Goal: Check status: Check status

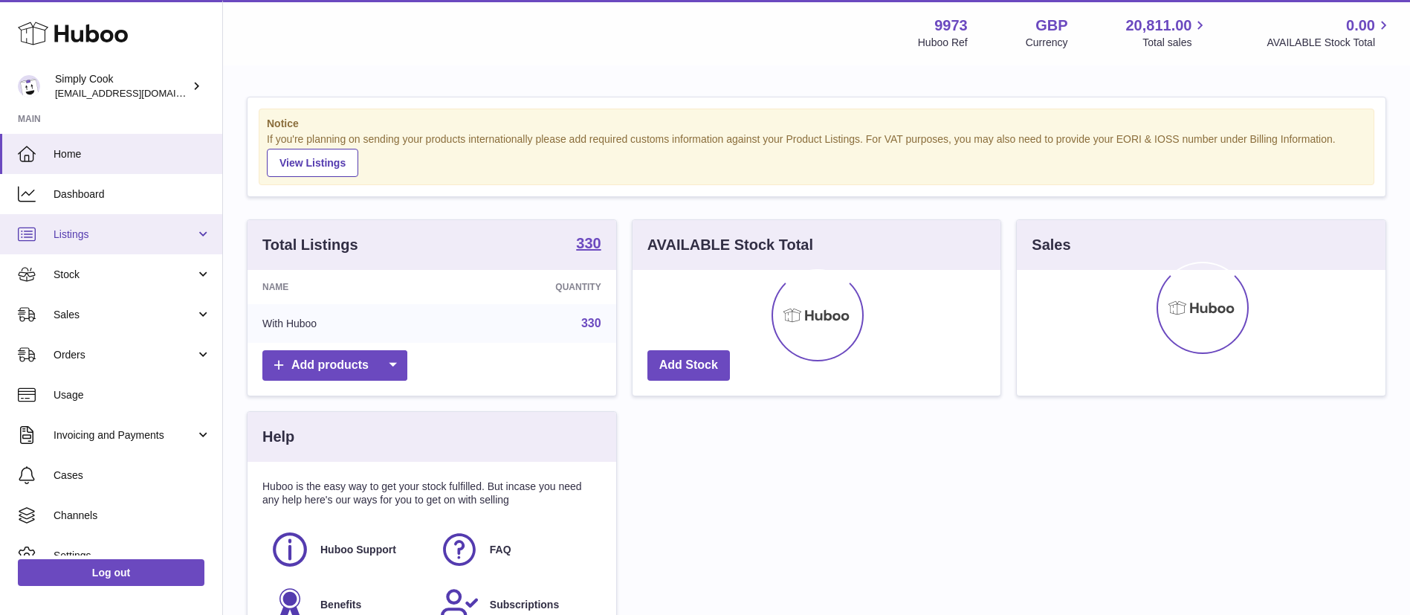
click at [99, 234] on span "Listings" at bounding box center [125, 234] width 142 height 14
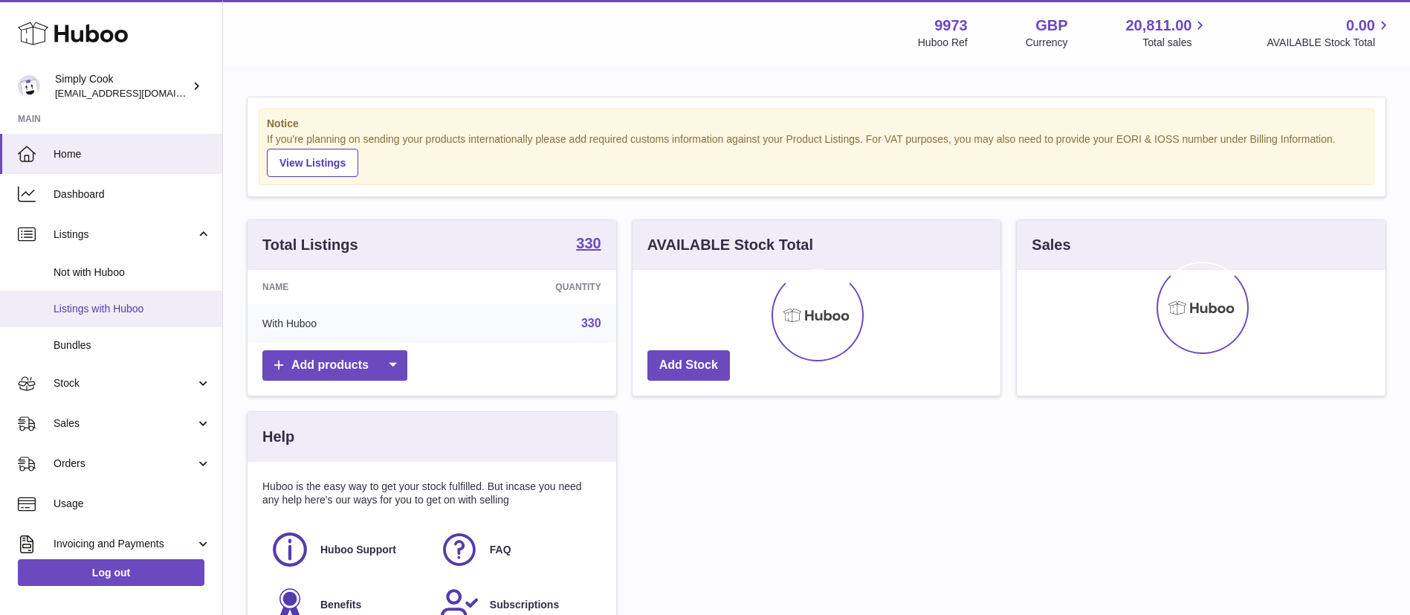
click at [118, 305] on span "Listings with Huboo" at bounding box center [133, 309] width 158 height 14
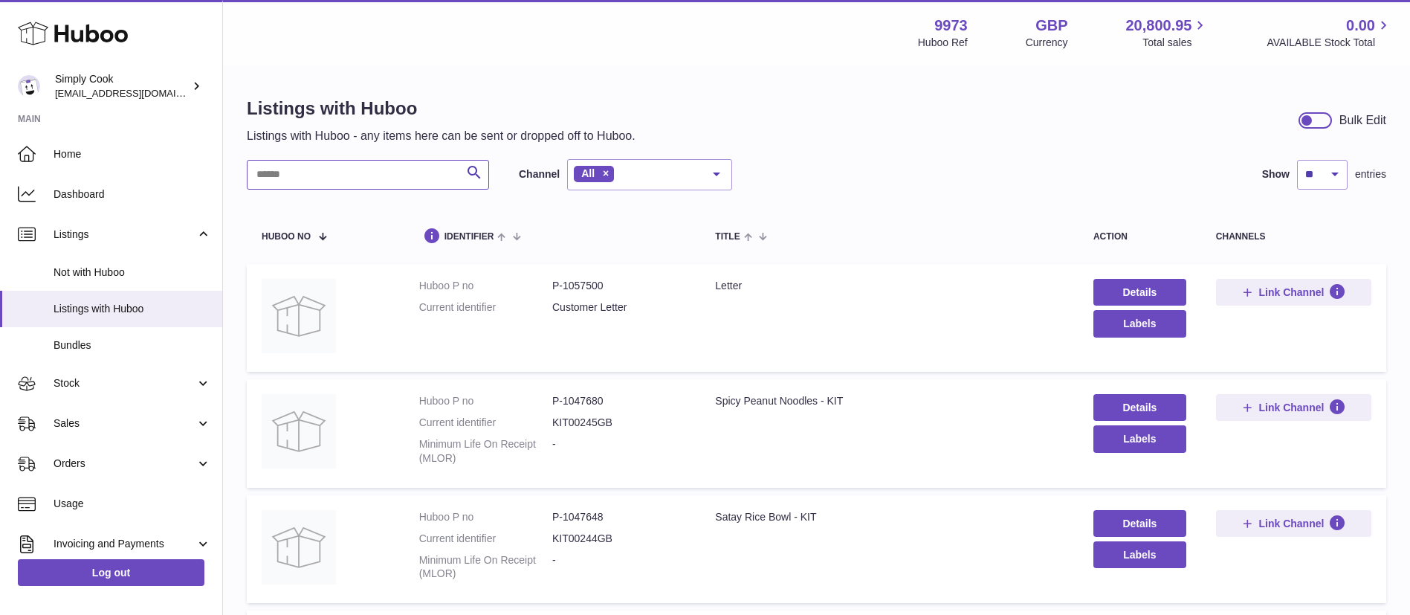
click at [293, 173] on input "text" at bounding box center [368, 175] width 242 height 30
paste input "******"
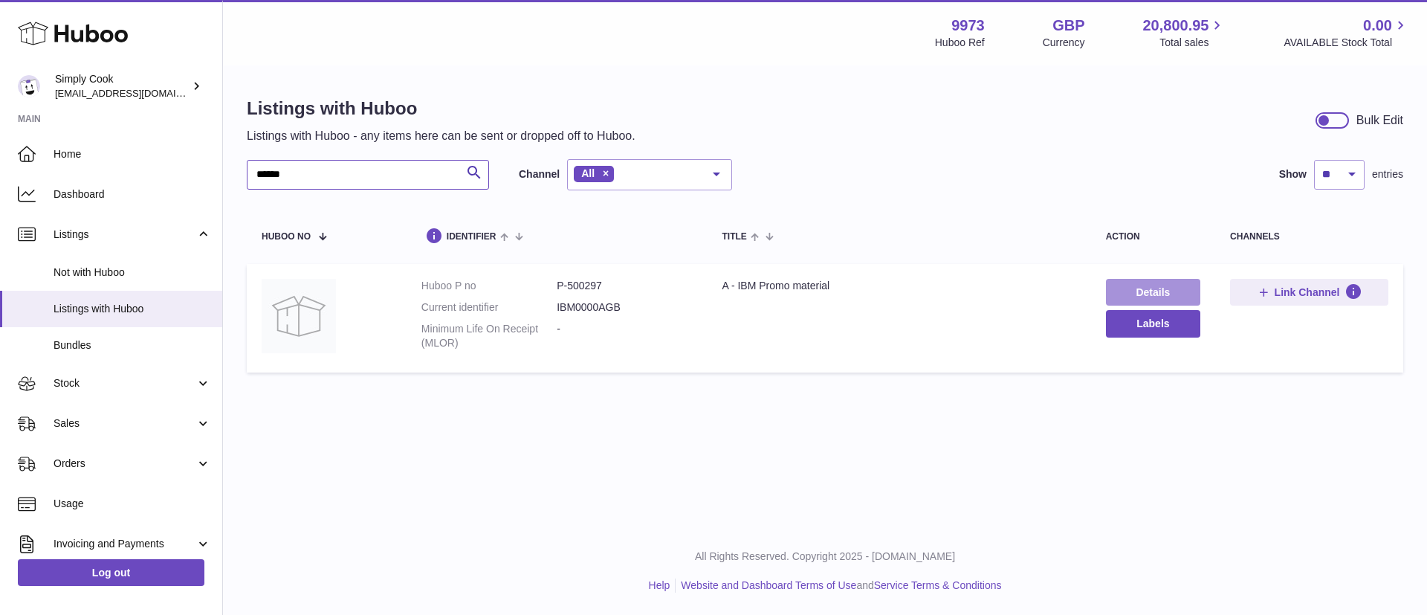
type input "******"
click at [1130, 282] on link "Details" at bounding box center [1153, 292] width 94 height 27
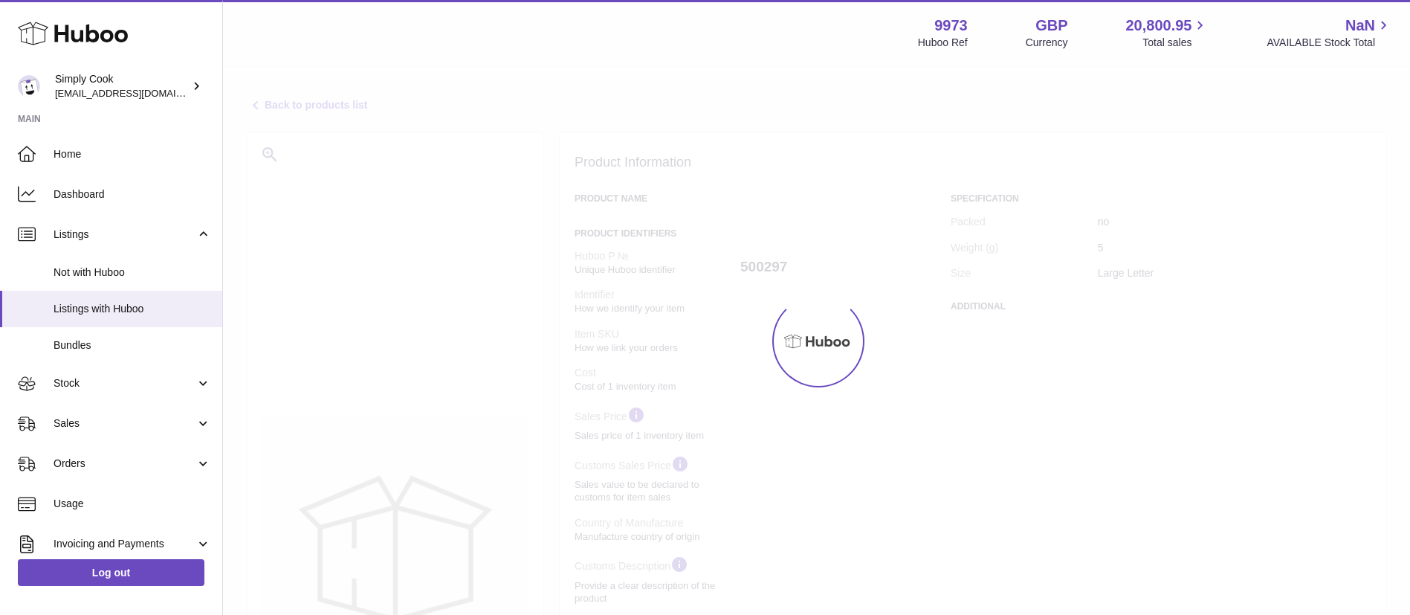
select select
select select "****"
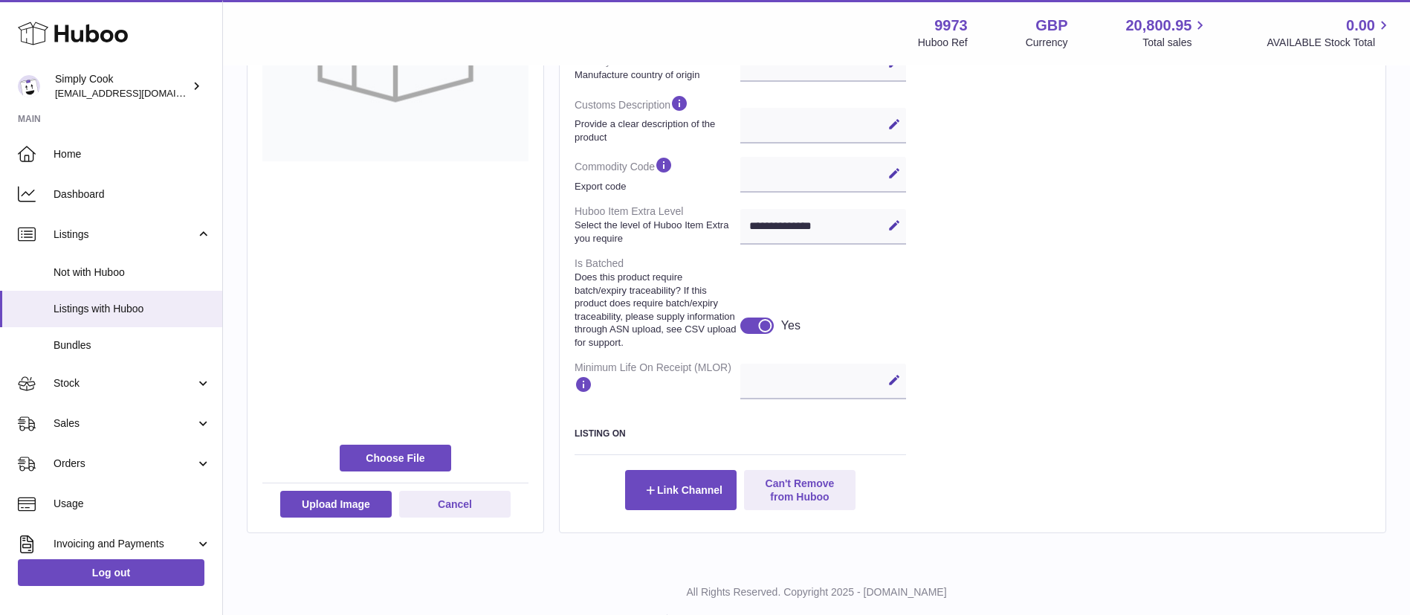
scroll to position [537, 0]
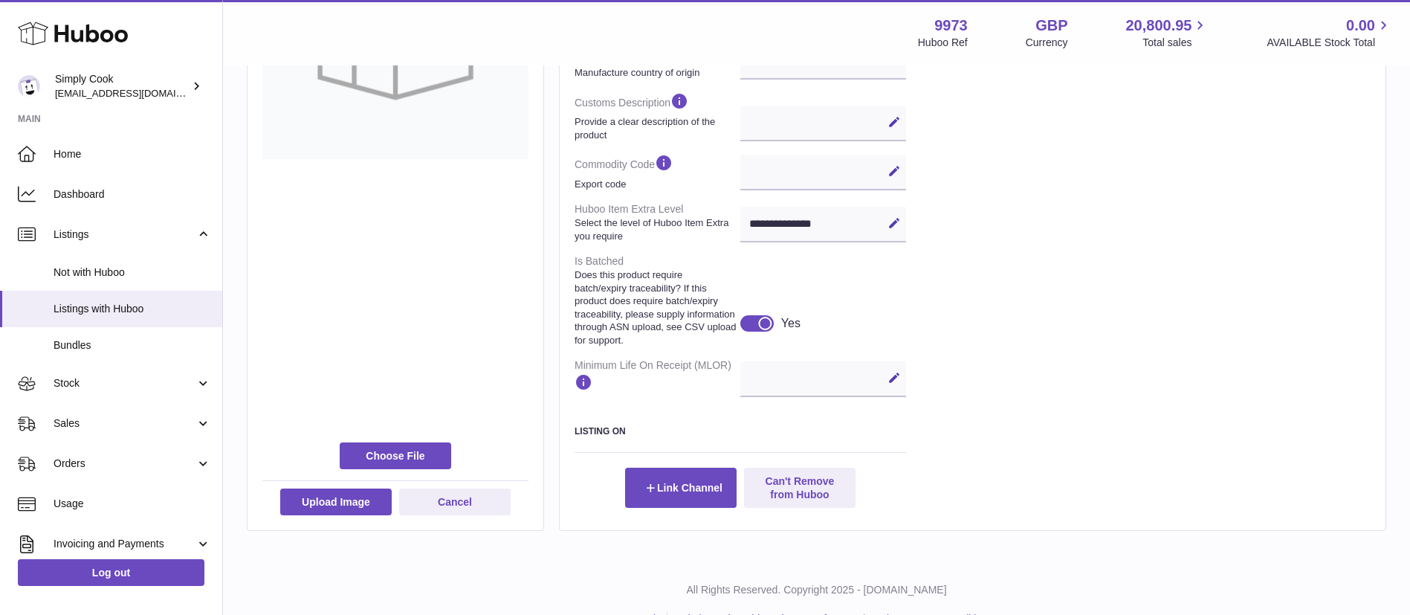
click at [761, 330] on div at bounding box center [764, 323] width 13 height 13
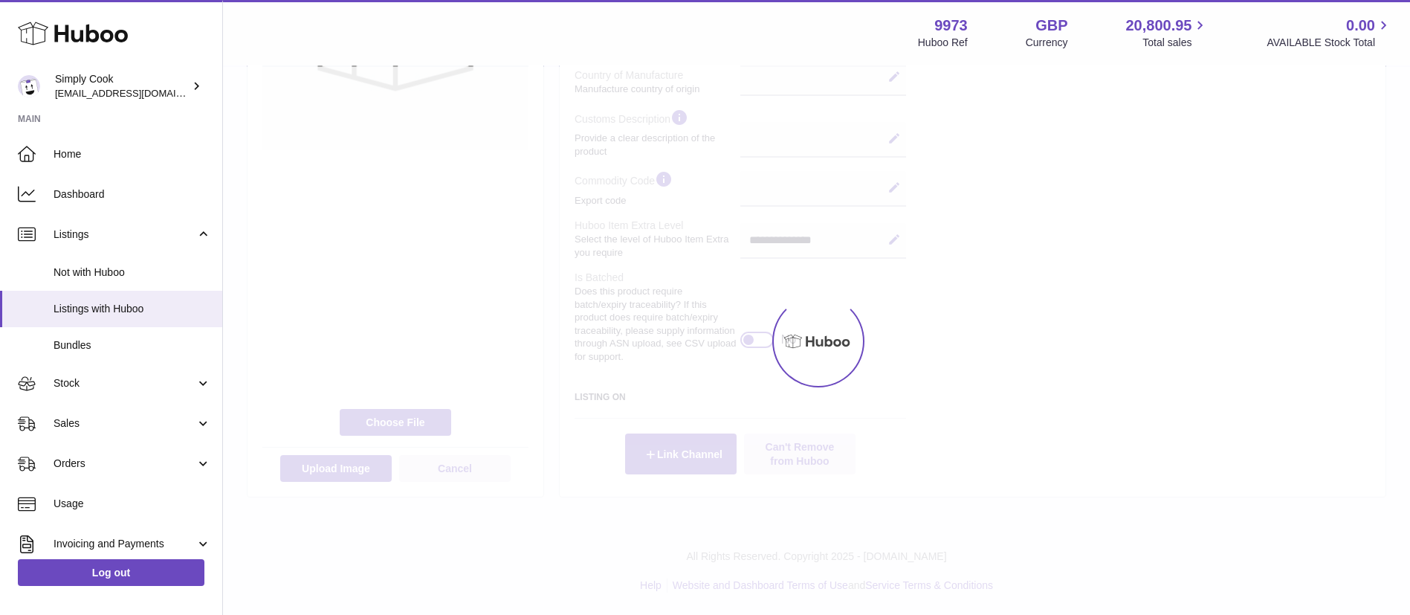
scroll to position [512, 0]
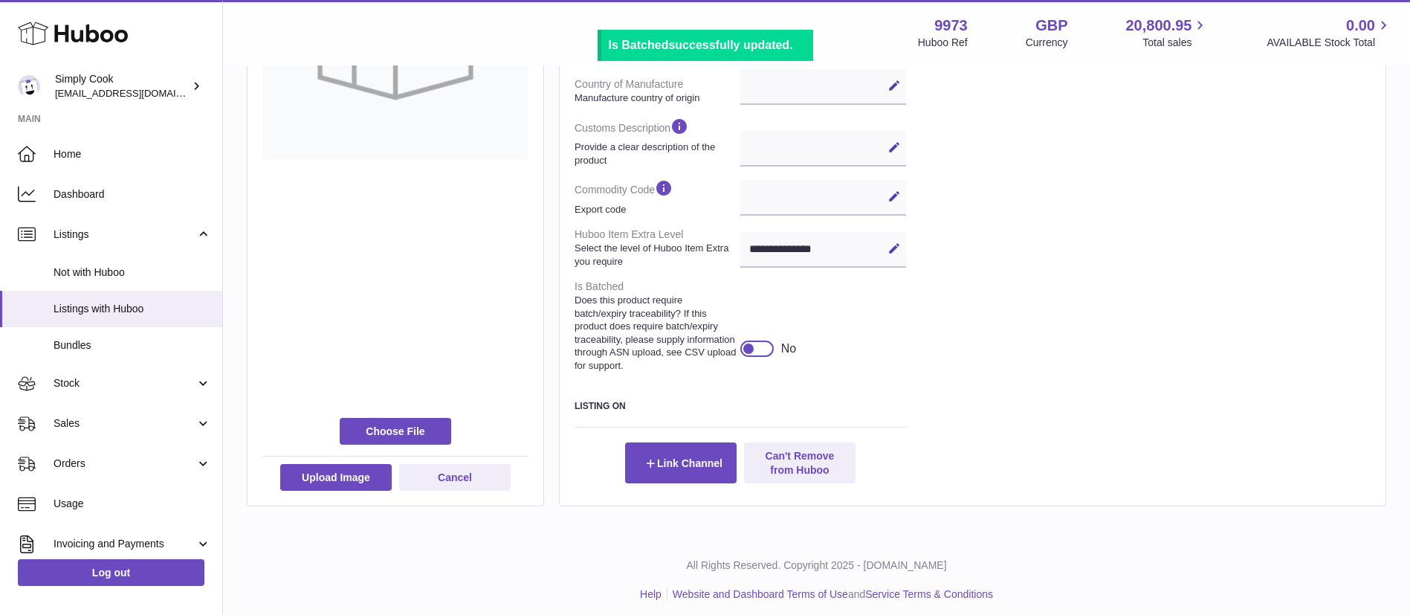
click at [759, 356] on div at bounding box center [756, 348] width 33 height 16
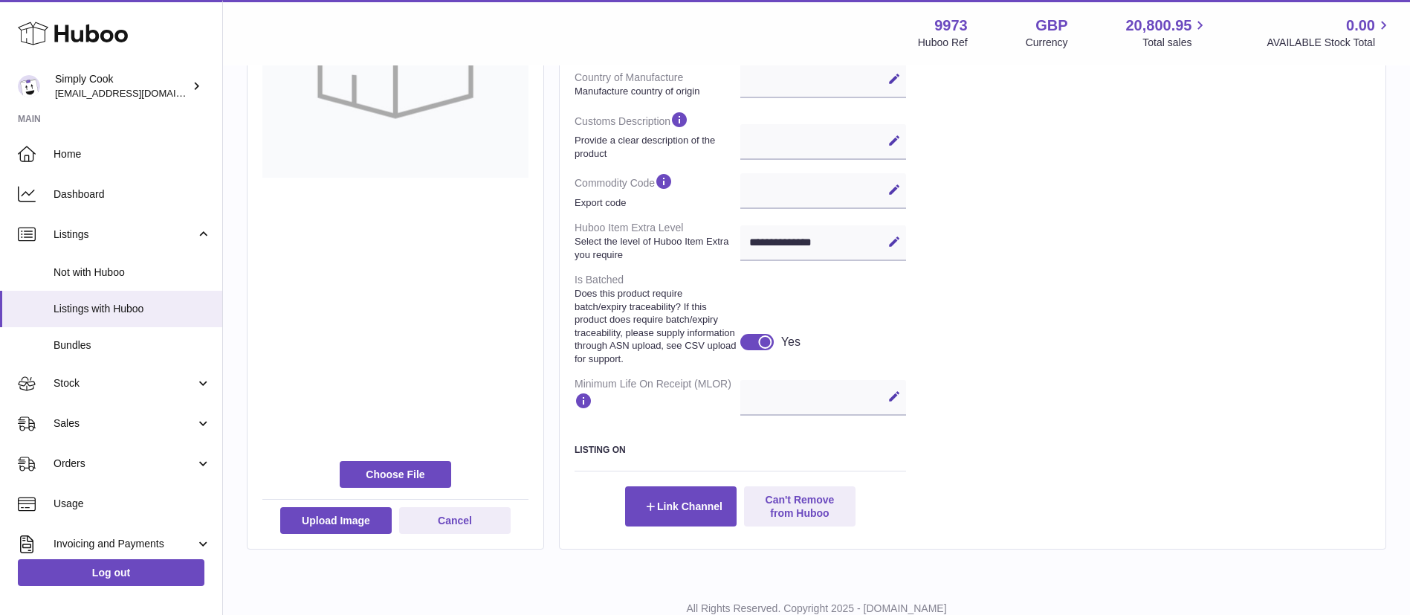
scroll to position [551, 0]
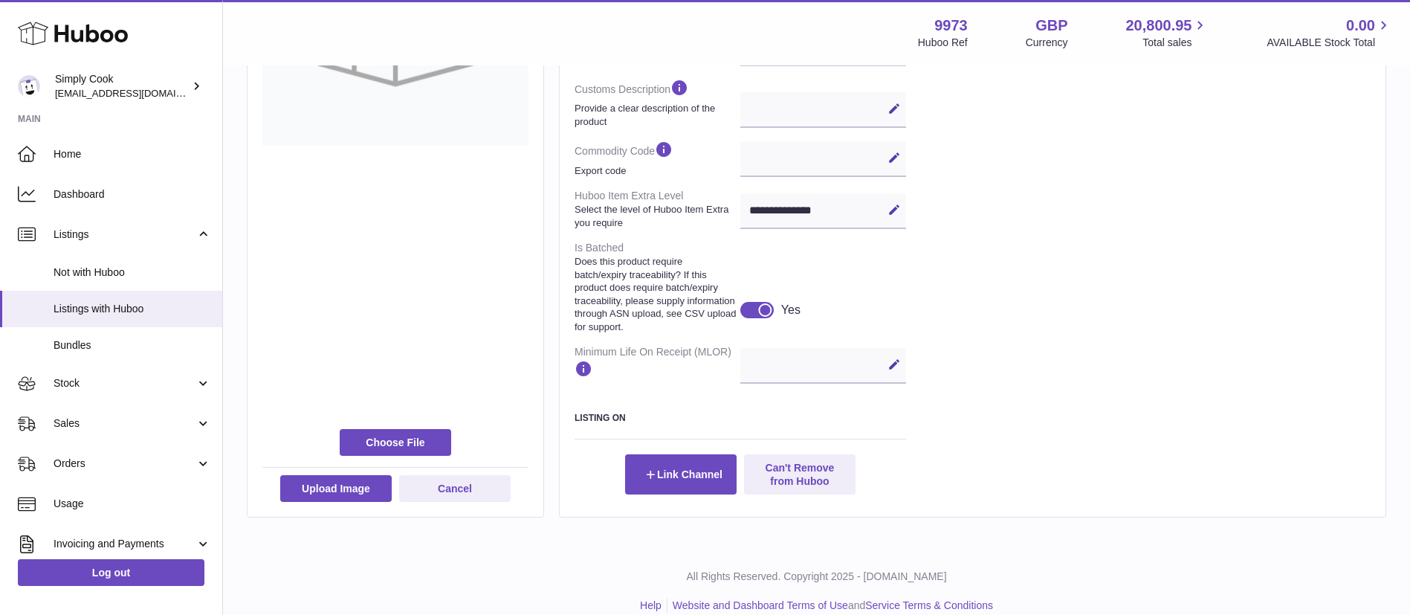
click at [757, 332] on div "Yes" at bounding box center [778, 317] width 91 height 31
click at [757, 318] on div at bounding box center [756, 310] width 33 height 16
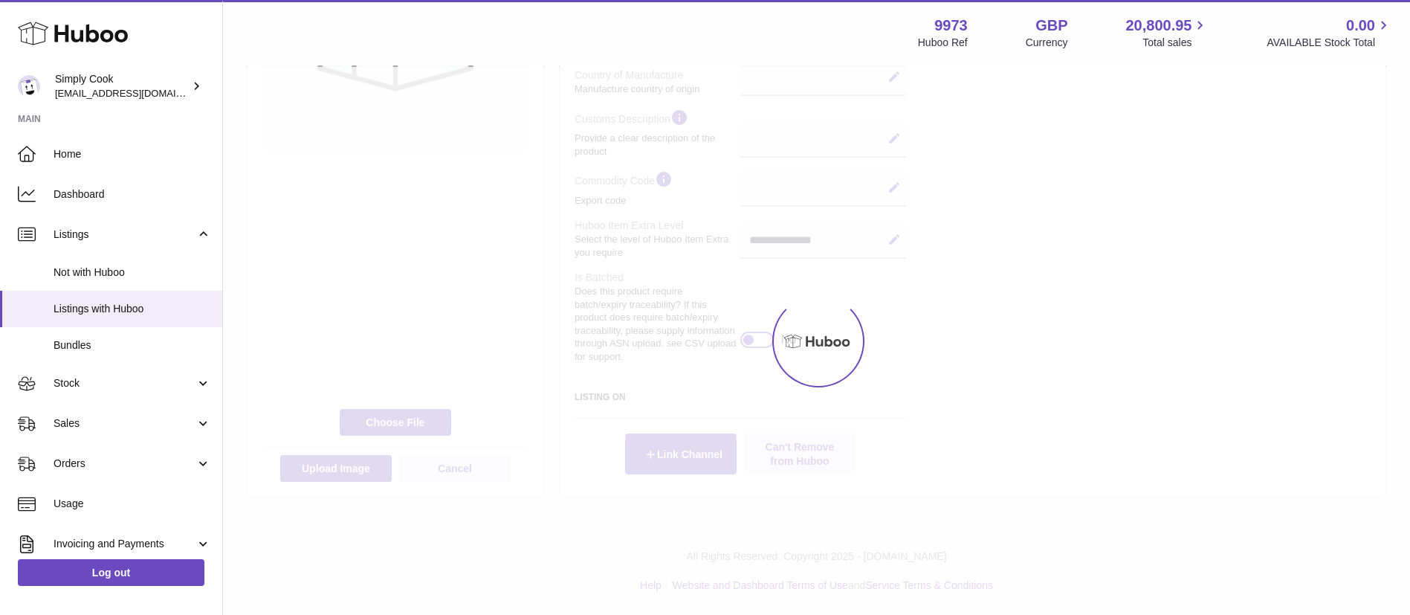
scroll to position [525, 0]
